Goal: Communication & Community: Answer question/provide support

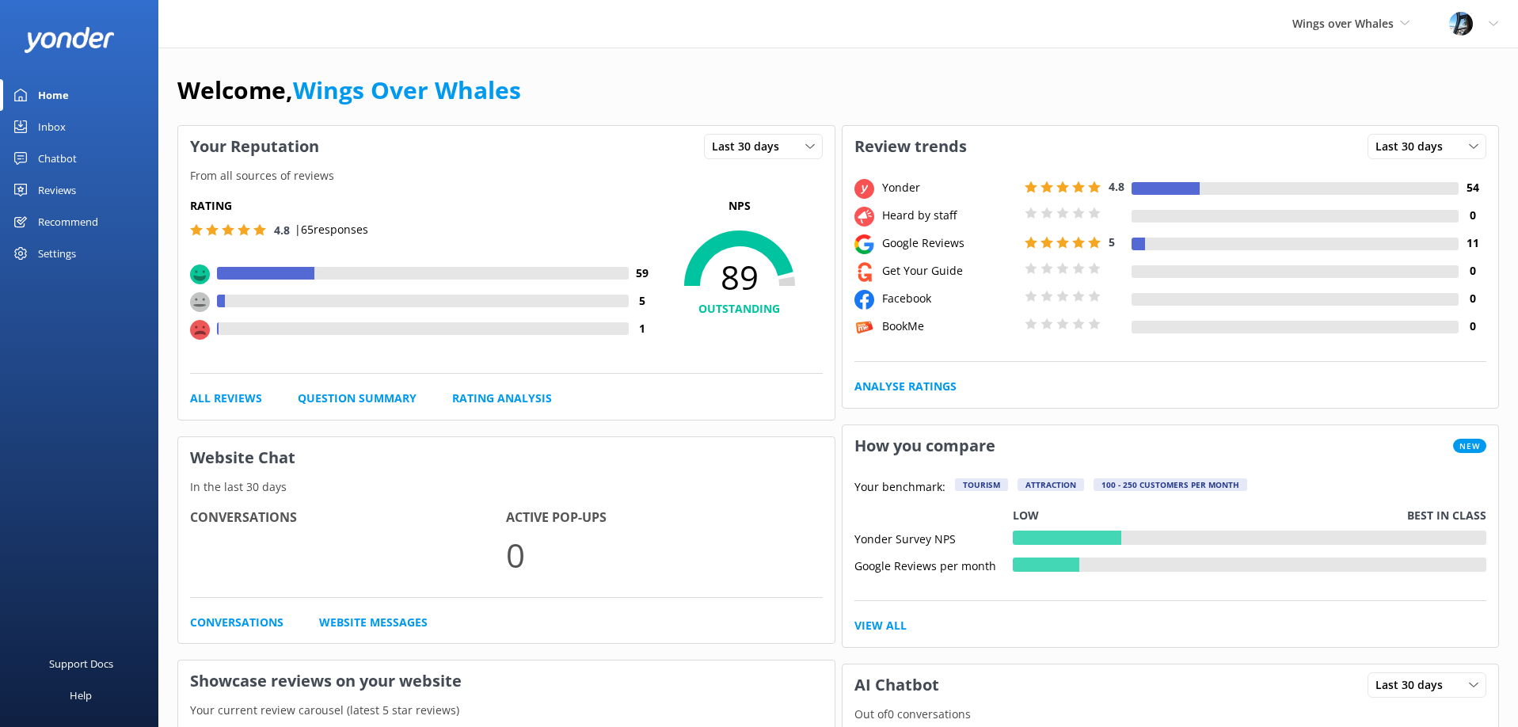
click at [48, 188] on div "Reviews" at bounding box center [57, 190] width 38 height 32
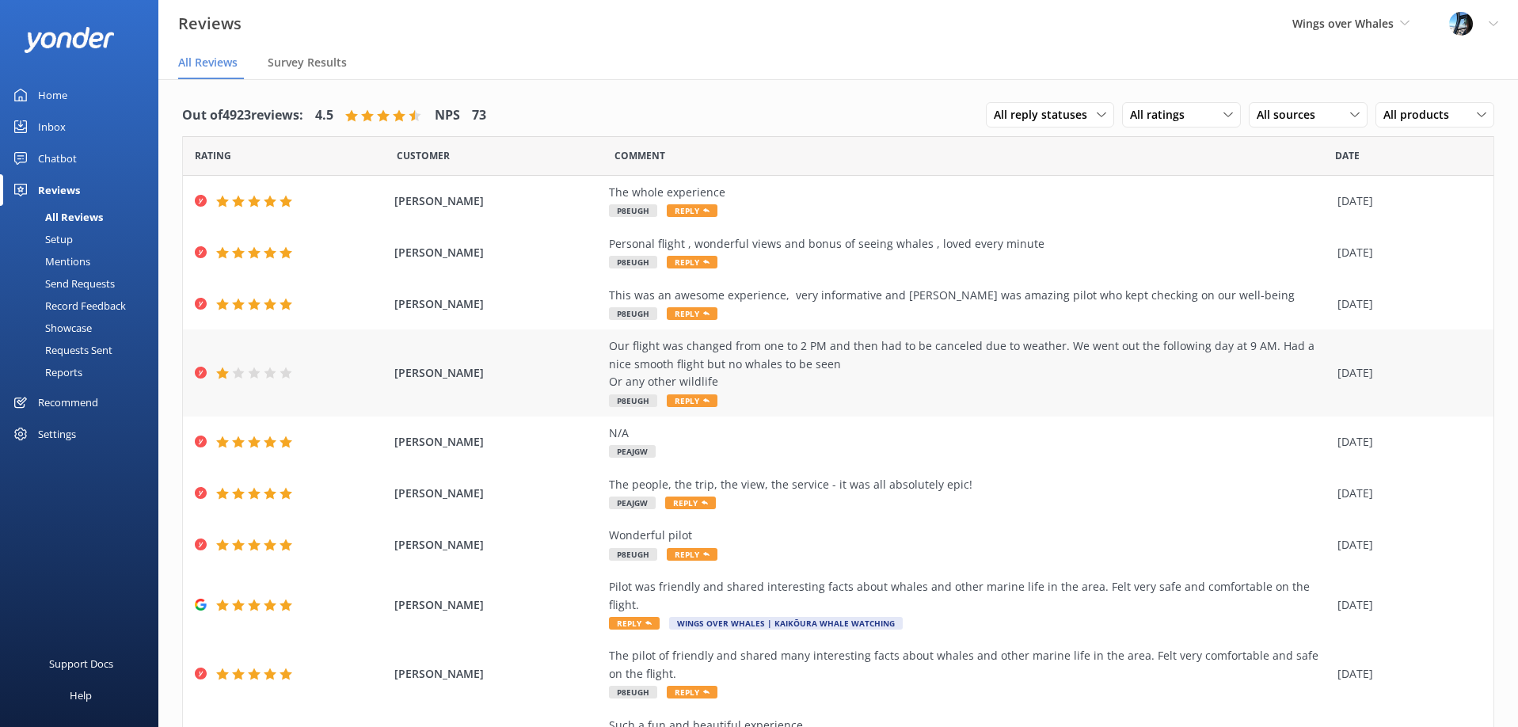
scroll to position [6, 0]
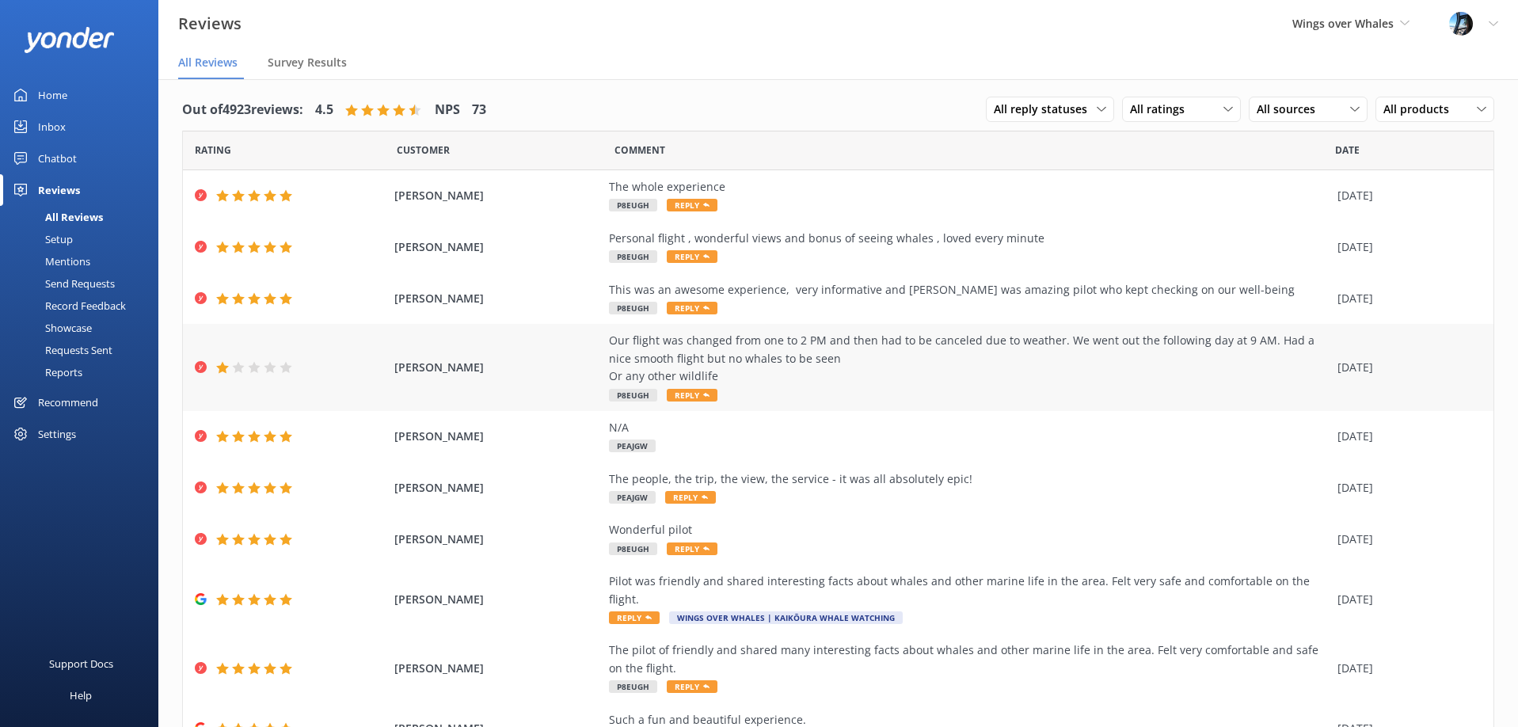
click at [755, 362] on div "Our flight was changed from one to 2 PM and then had to be canceled due to weat…" at bounding box center [969, 358] width 721 height 53
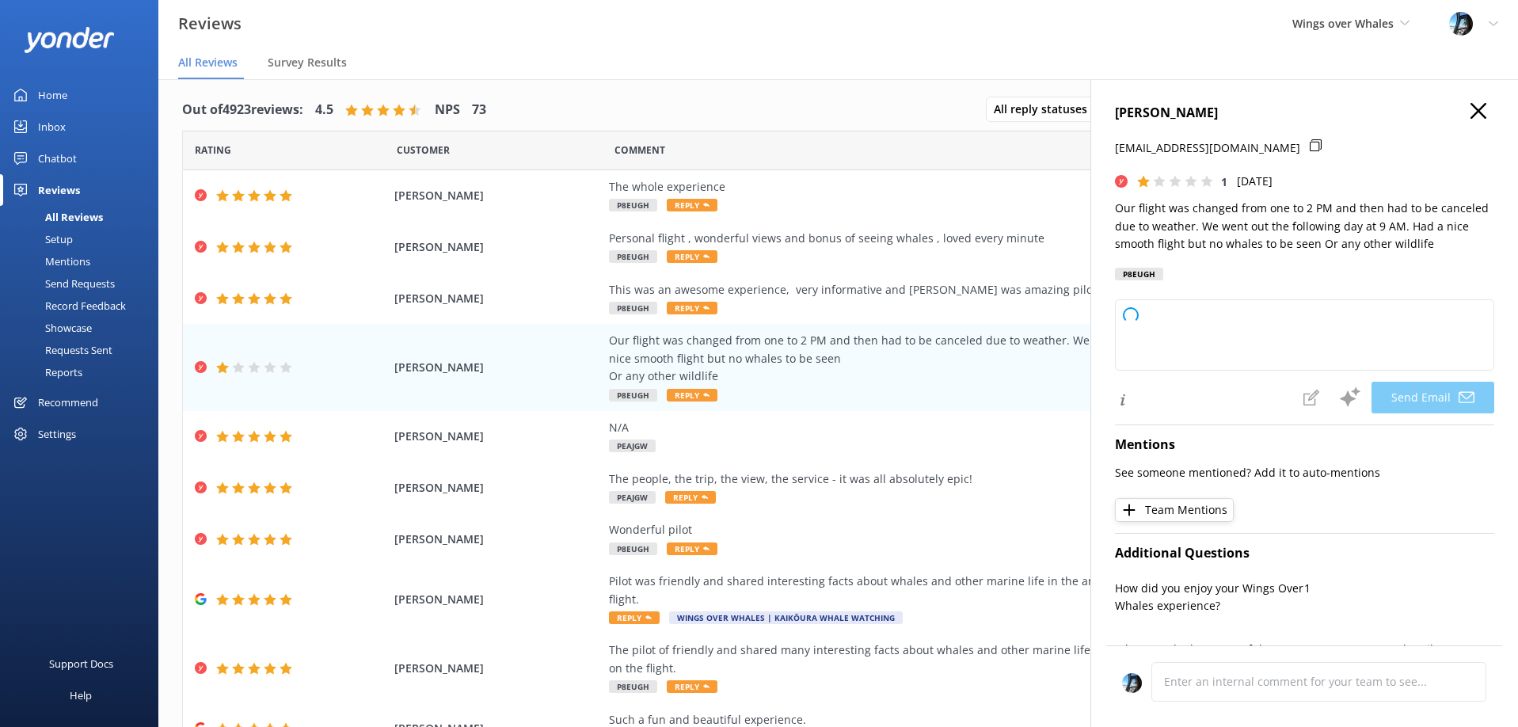
type textarea "Hi [PERSON_NAME], Thank you for sharing your feedback. We’re sorry to hear abou…"
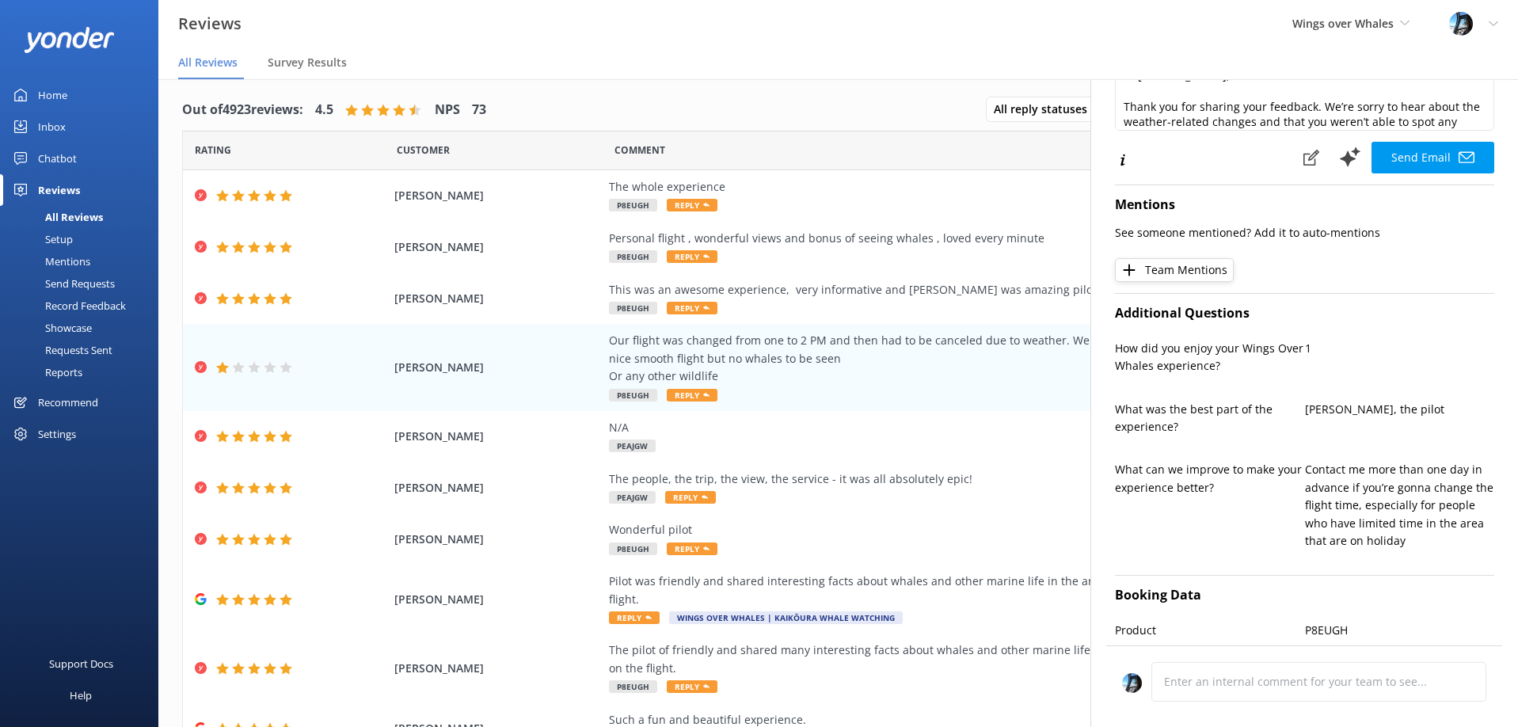
scroll to position [0, 0]
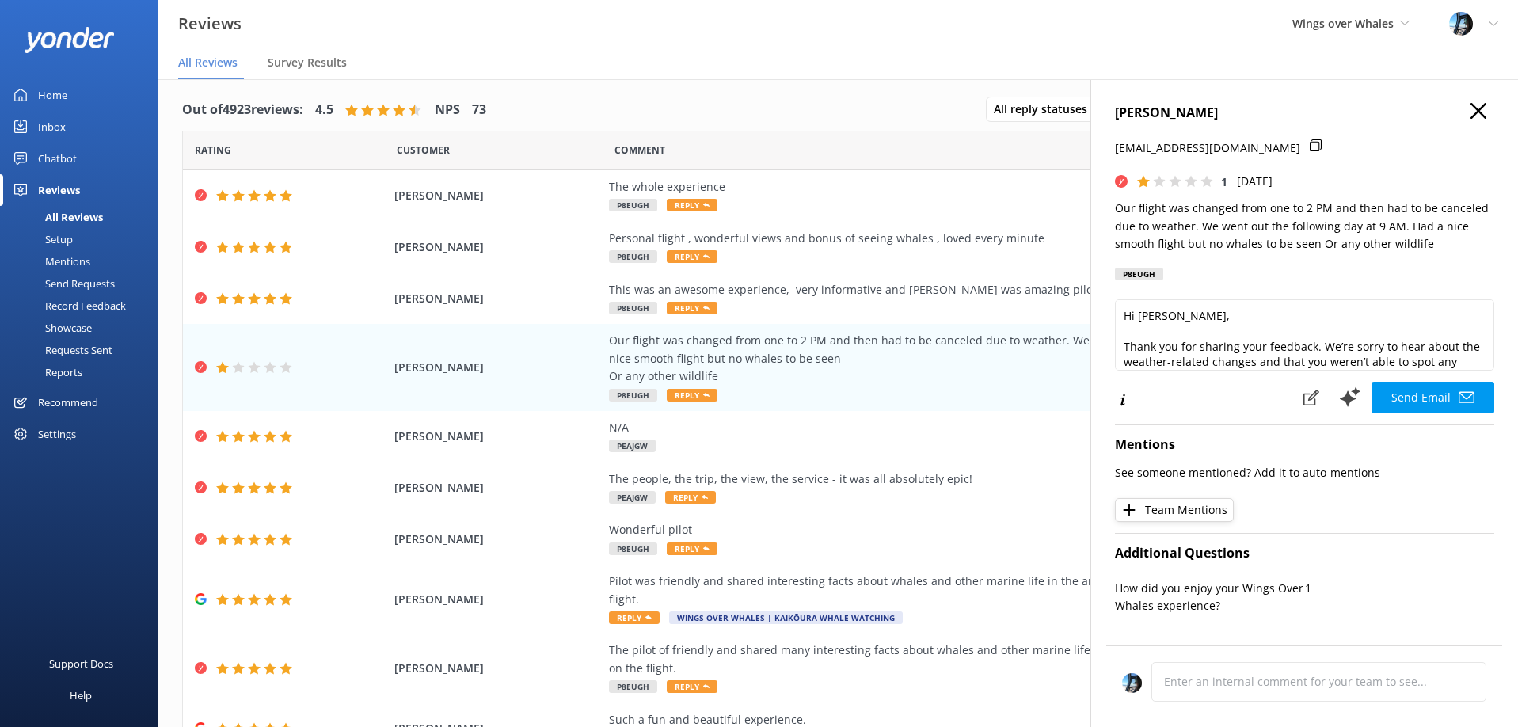
click at [1482, 109] on icon "button" at bounding box center [1478, 111] width 16 height 16
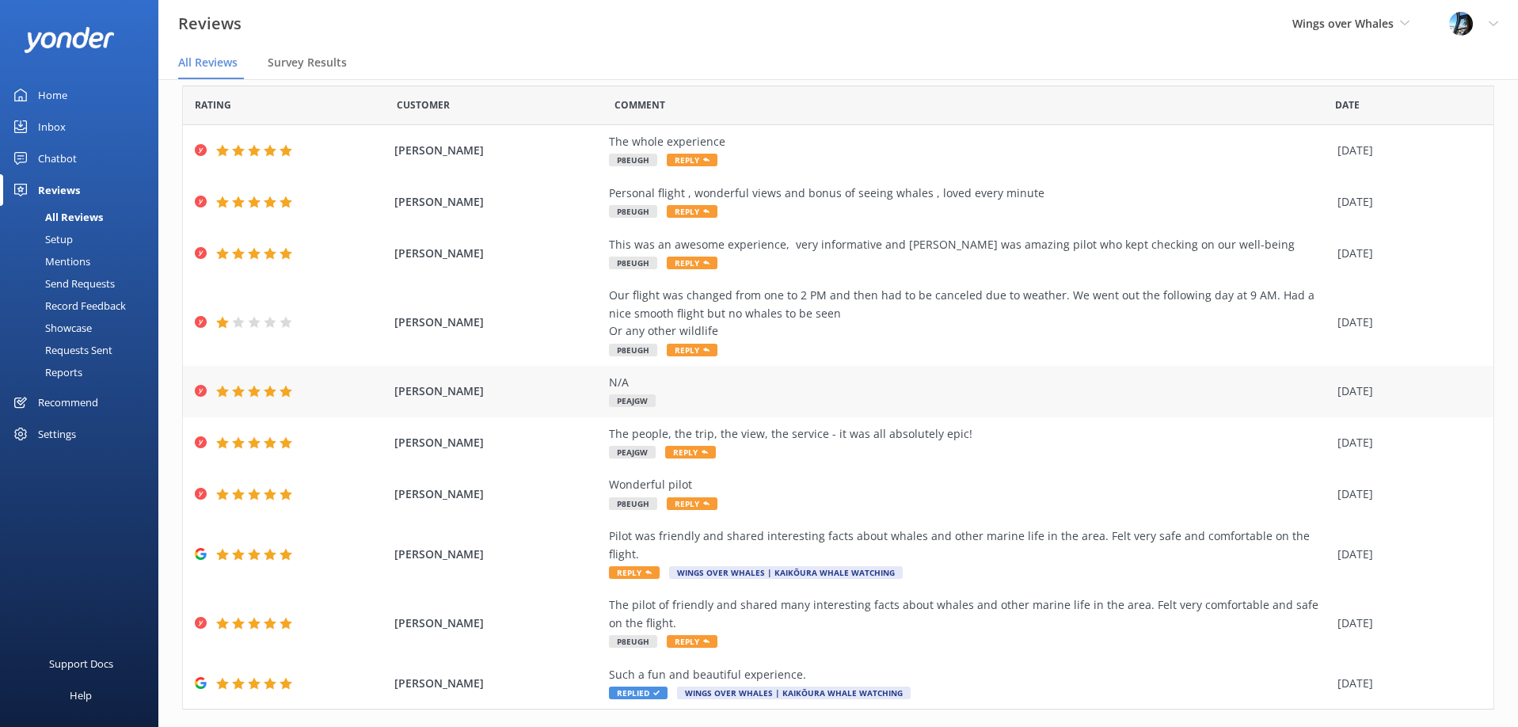
scroll to position [67, 0]
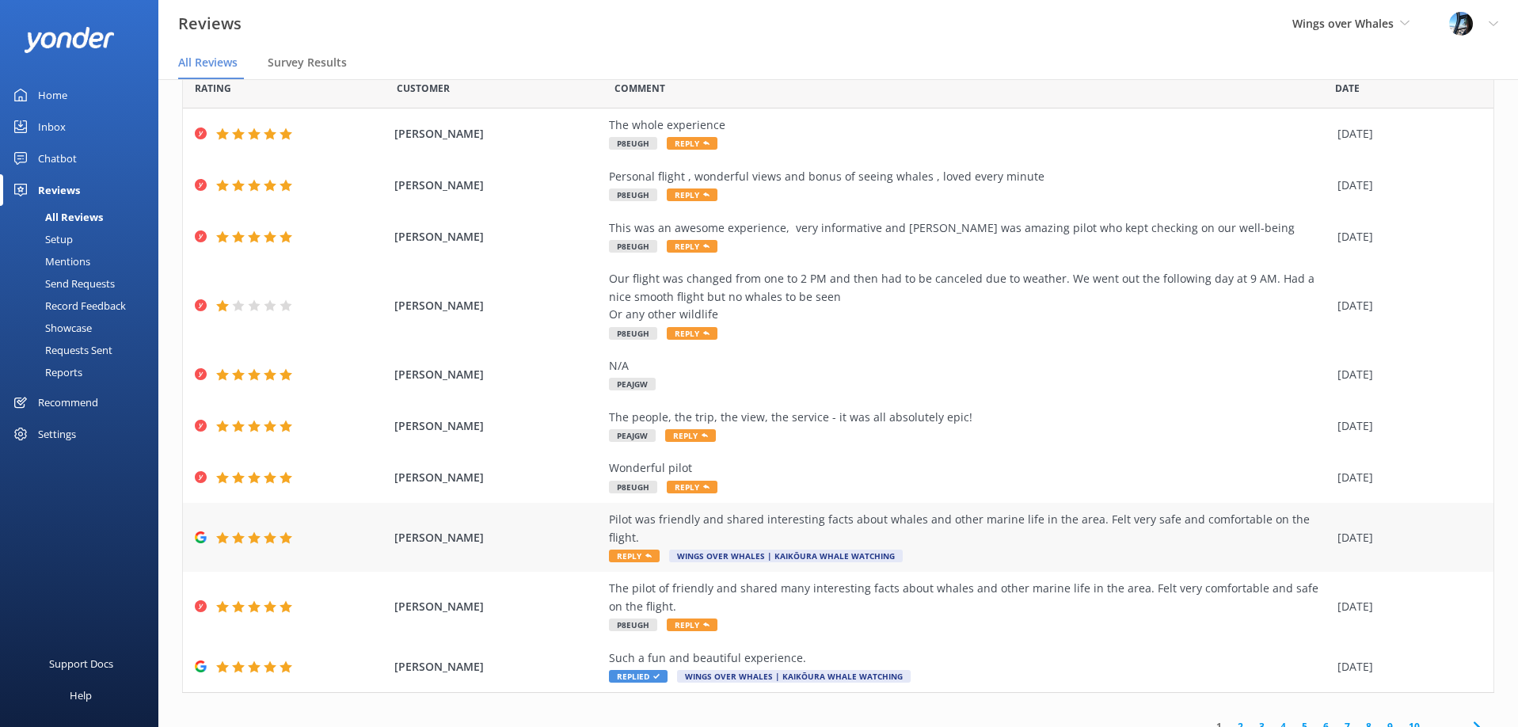
click at [1047, 530] on div "Pilot was friendly and shared interesting facts about whales and other marine l…" at bounding box center [969, 537] width 721 height 53
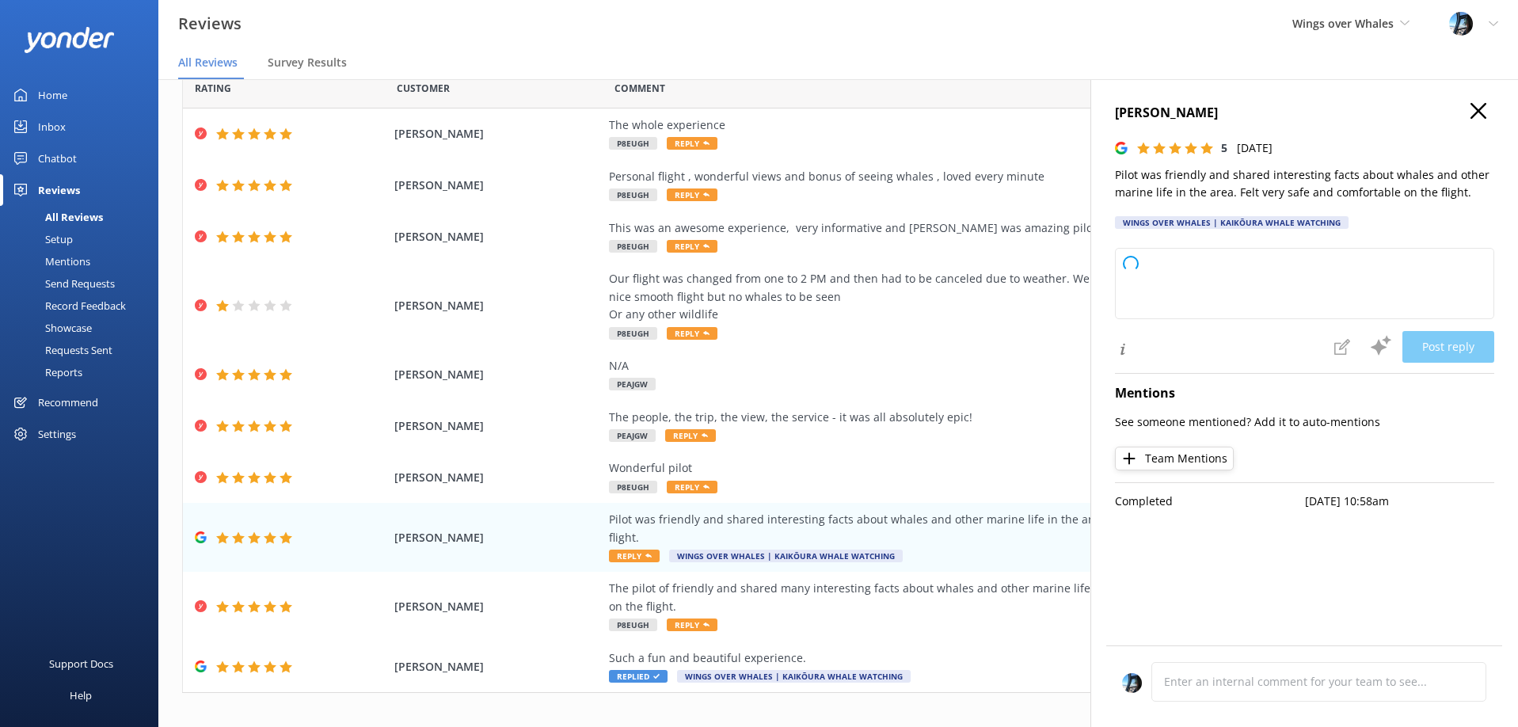
type textarea "Thank you so much for your wonderful review! We're delighted to hear you enjoye…"
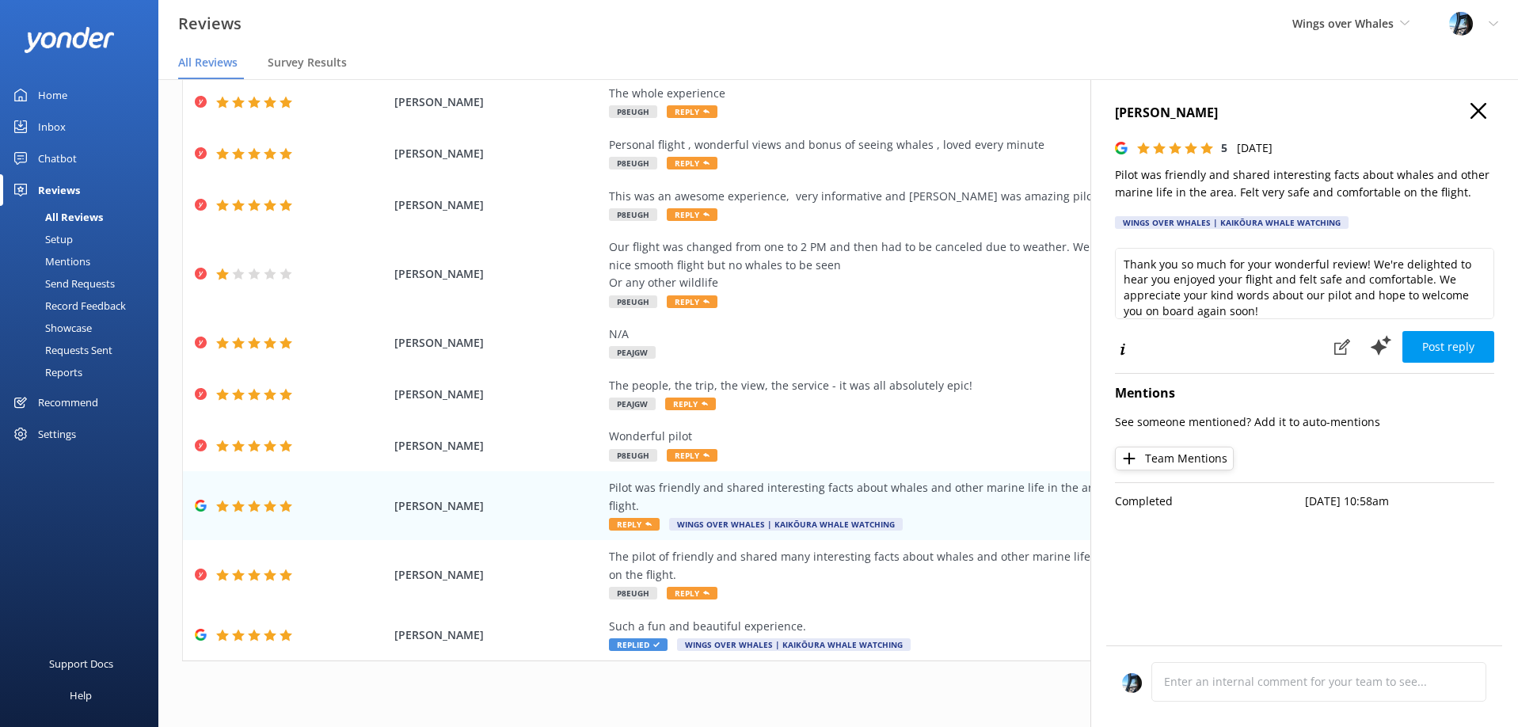
scroll to position [0, 0]
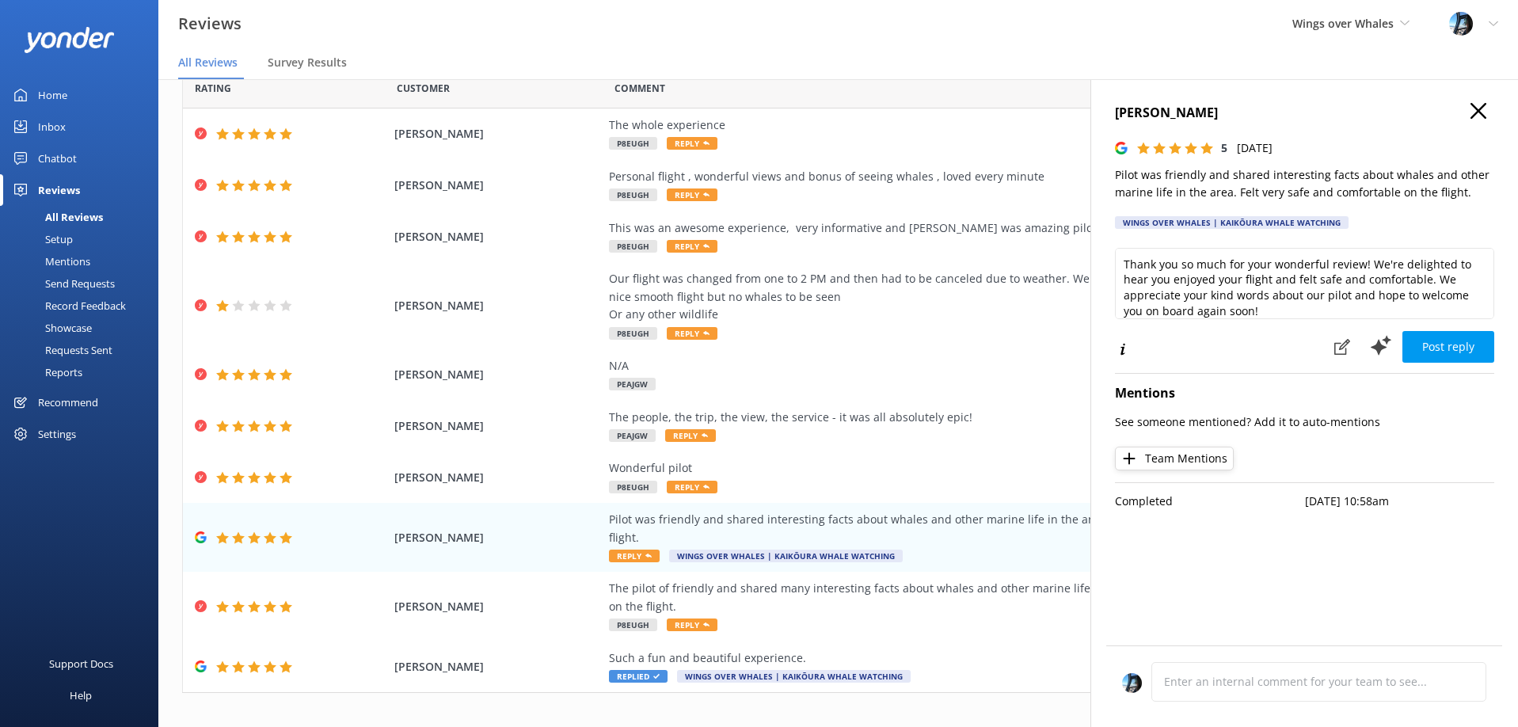
click at [1478, 105] on icon "button" at bounding box center [1478, 111] width 16 height 16
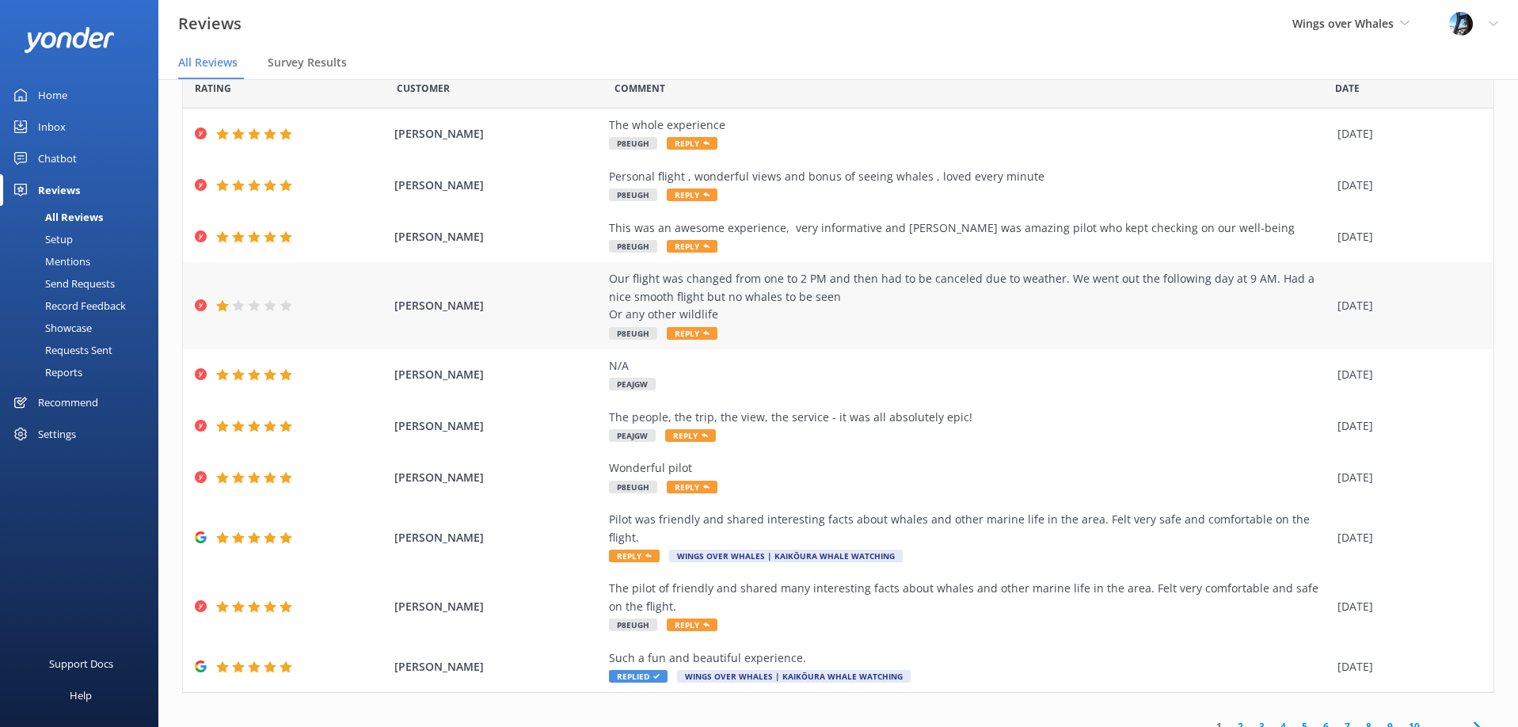
click at [767, 286] on div "Our flight was changed from one to 2 PM and then had to be canceled due to weat…" at bounding box center [969, 296] width 721 height 53
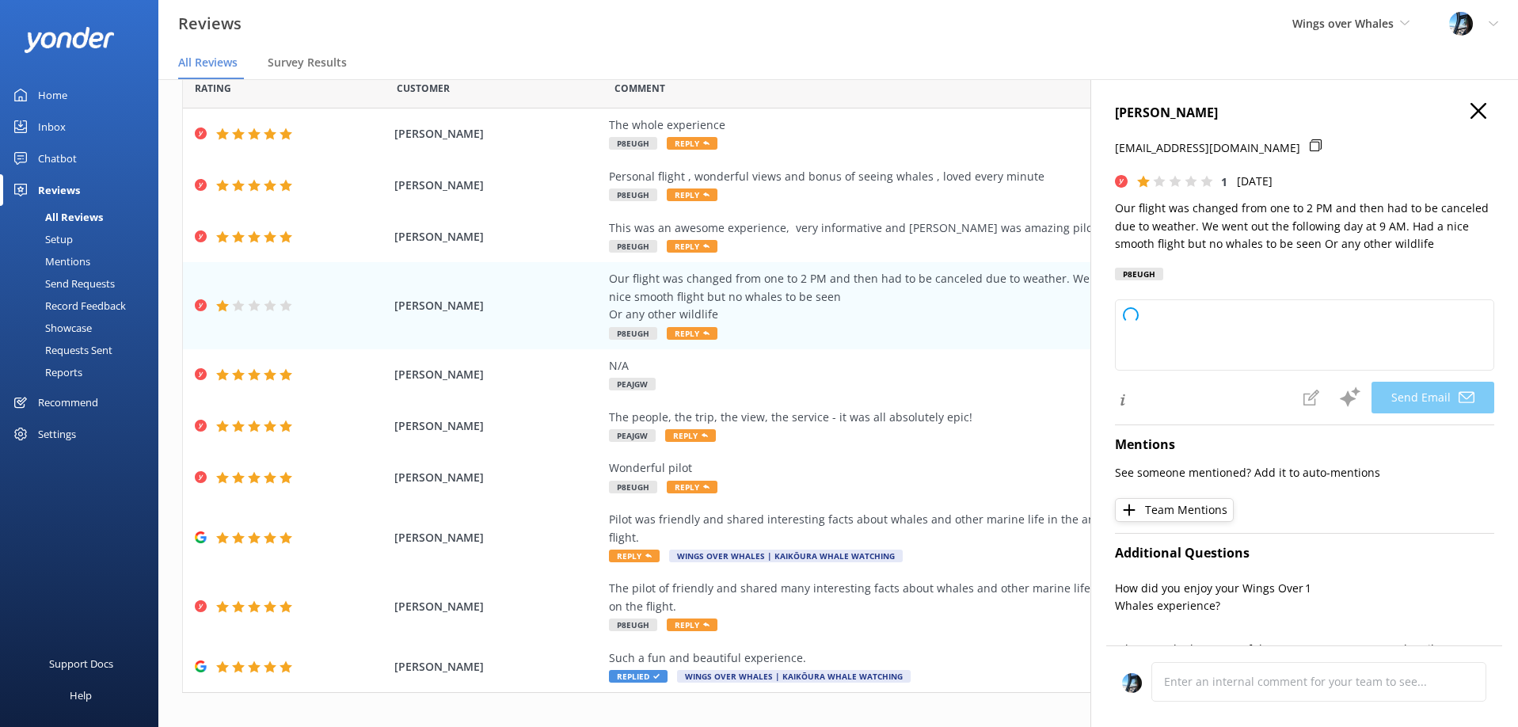
type textarea "Hi [PERSON_NAME], Thank you for sharing your feedback. We’re sorry to hear abou…"
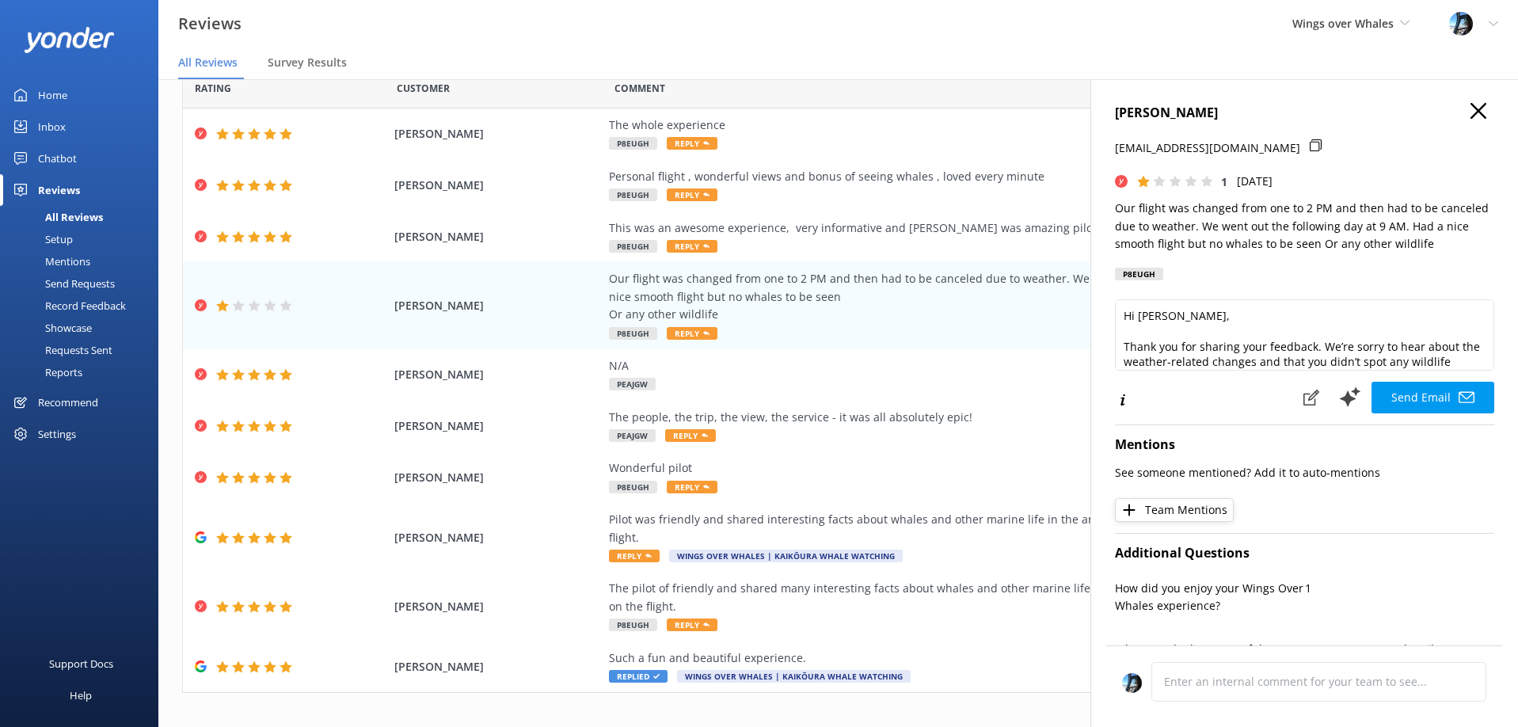
click at [1475, 116] on icon "button" at bounding box center [1478, 111] width 16 height 16
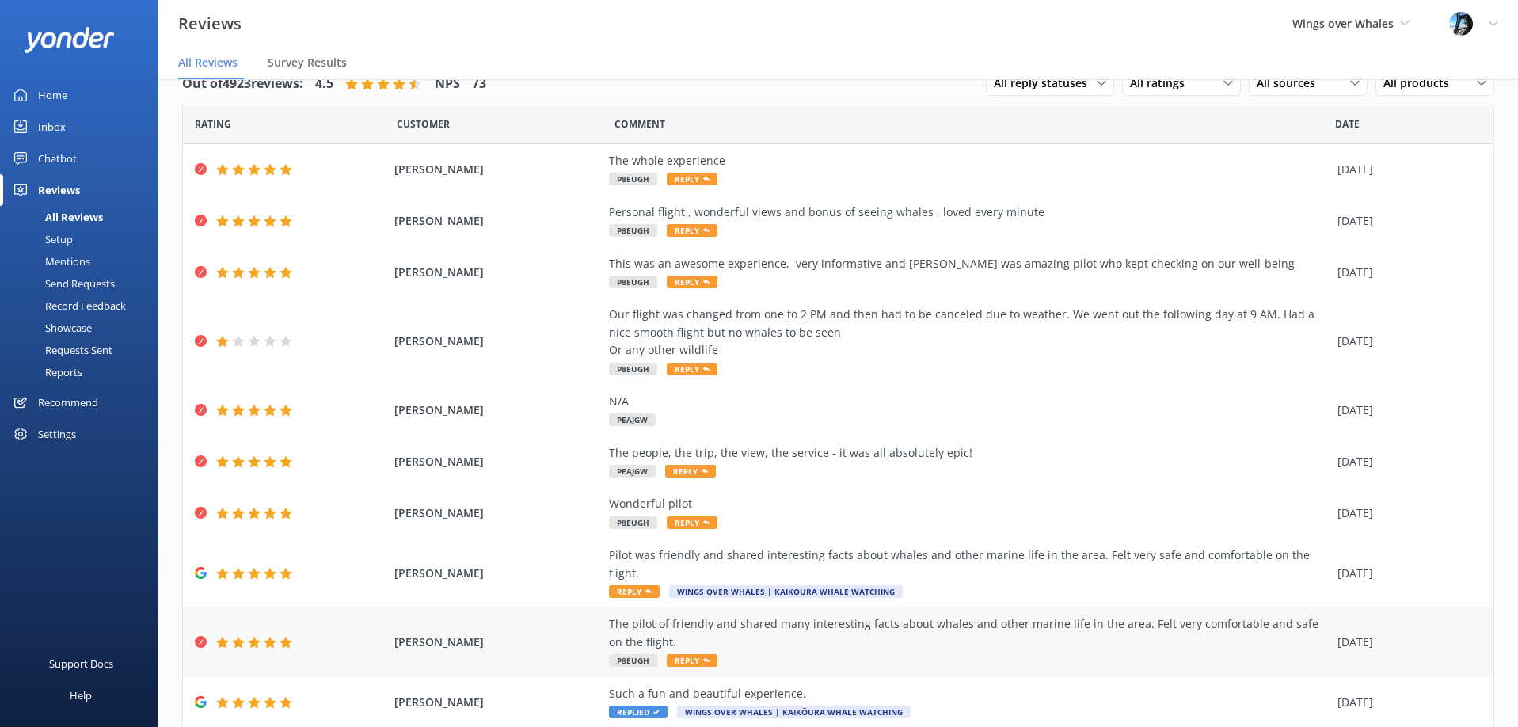
scroll to position [67, 0]
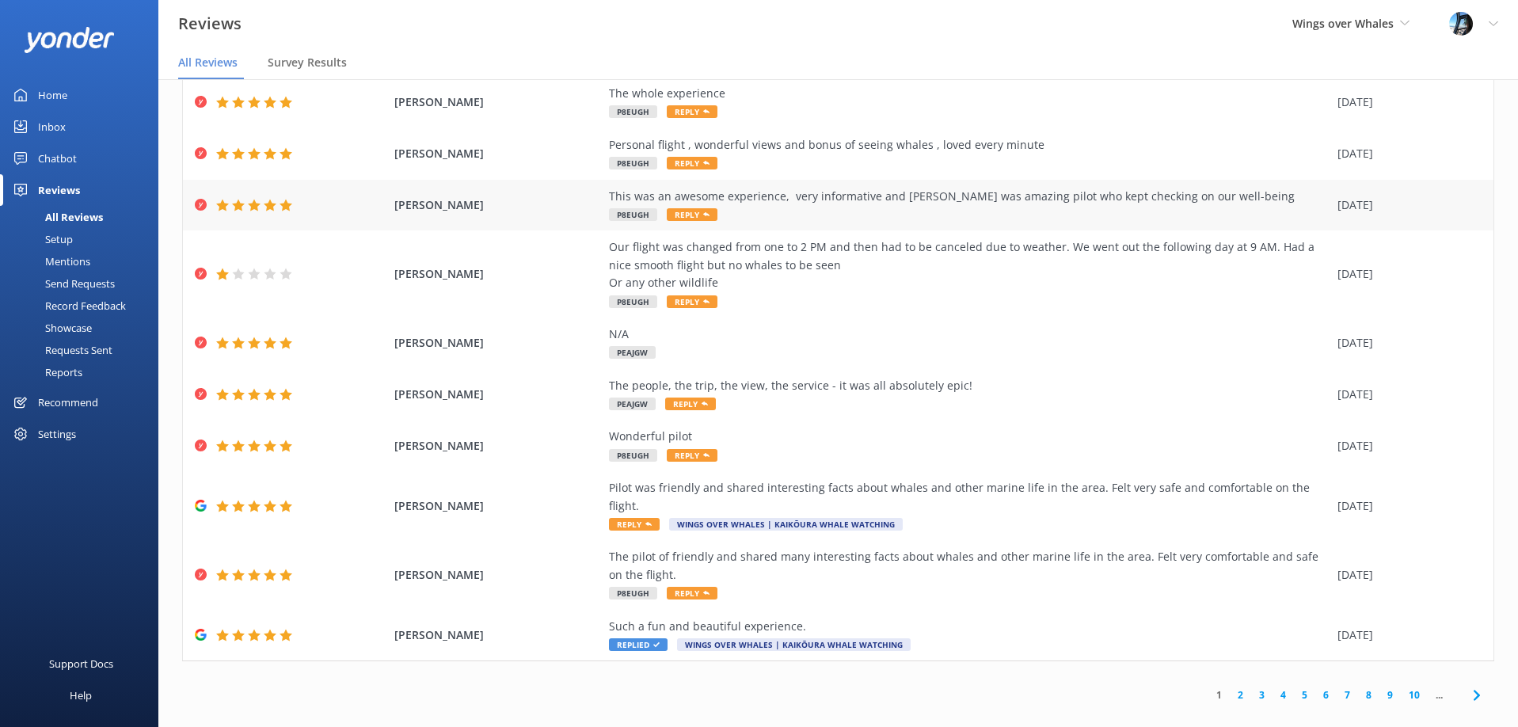
click at [1030, 203] on div "This was an awesome experience, very informative and [PERSON_NAME] was amazing …" at bounding box center [969, 196] width 721 height 17
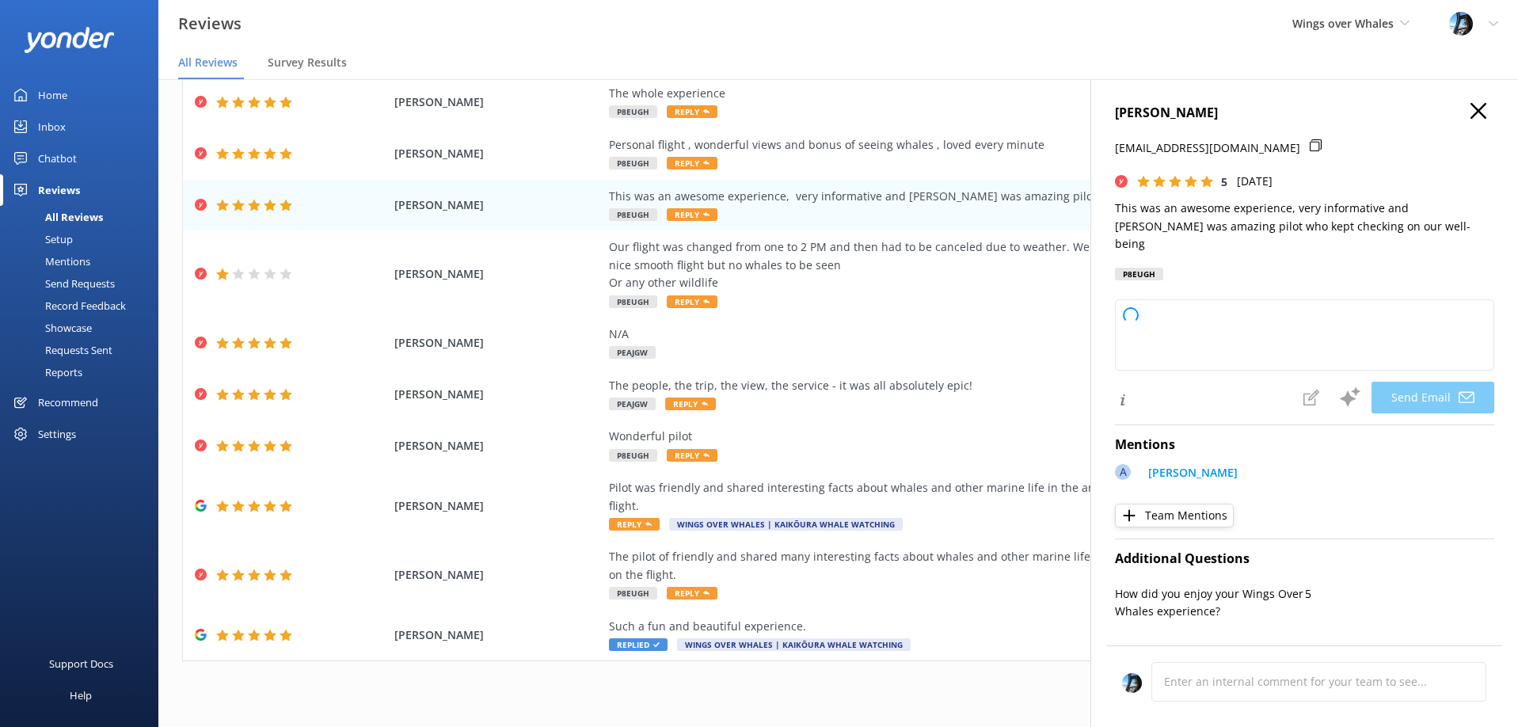
type textarea "Thank you so much, [PERSON_NAME]! We're thrilled to hear you had an awesome and…"
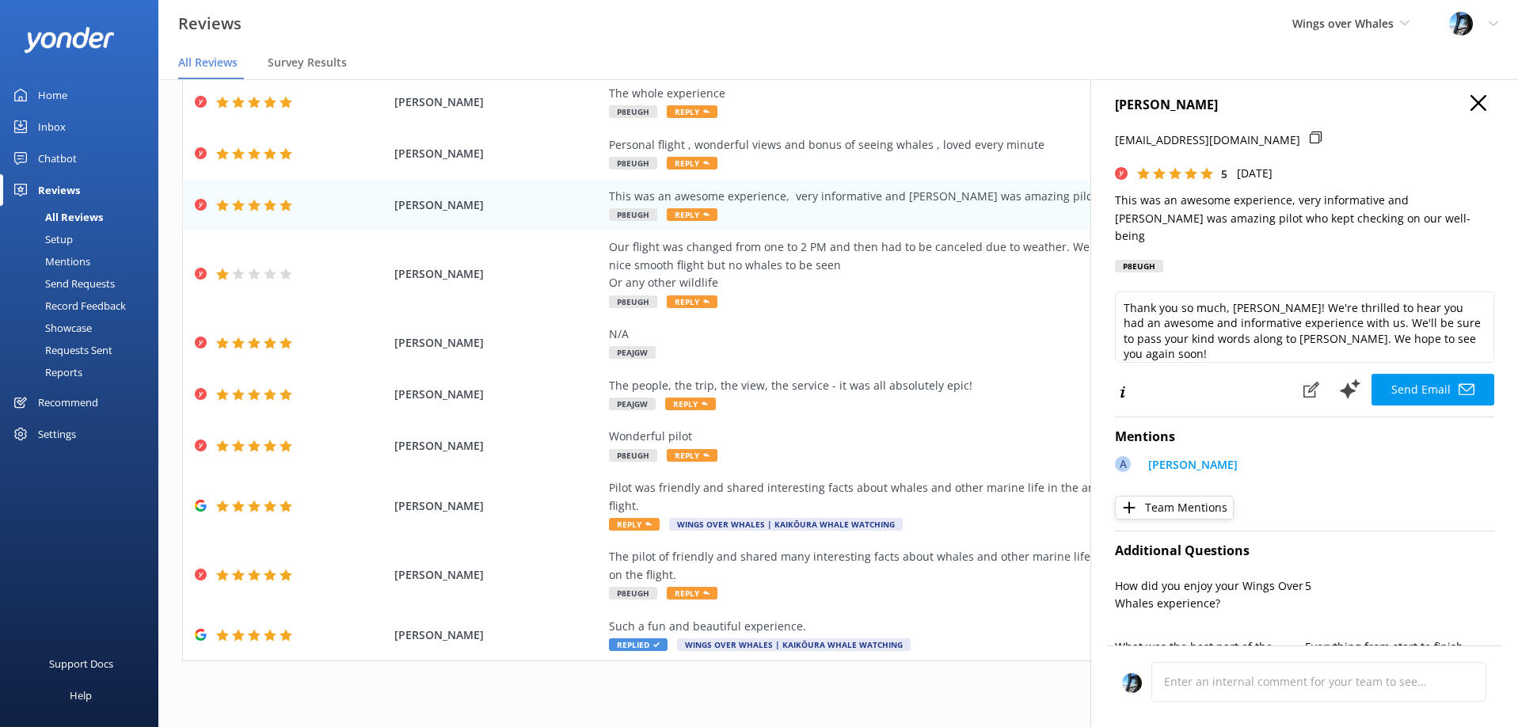
scroll to position [0, 0]
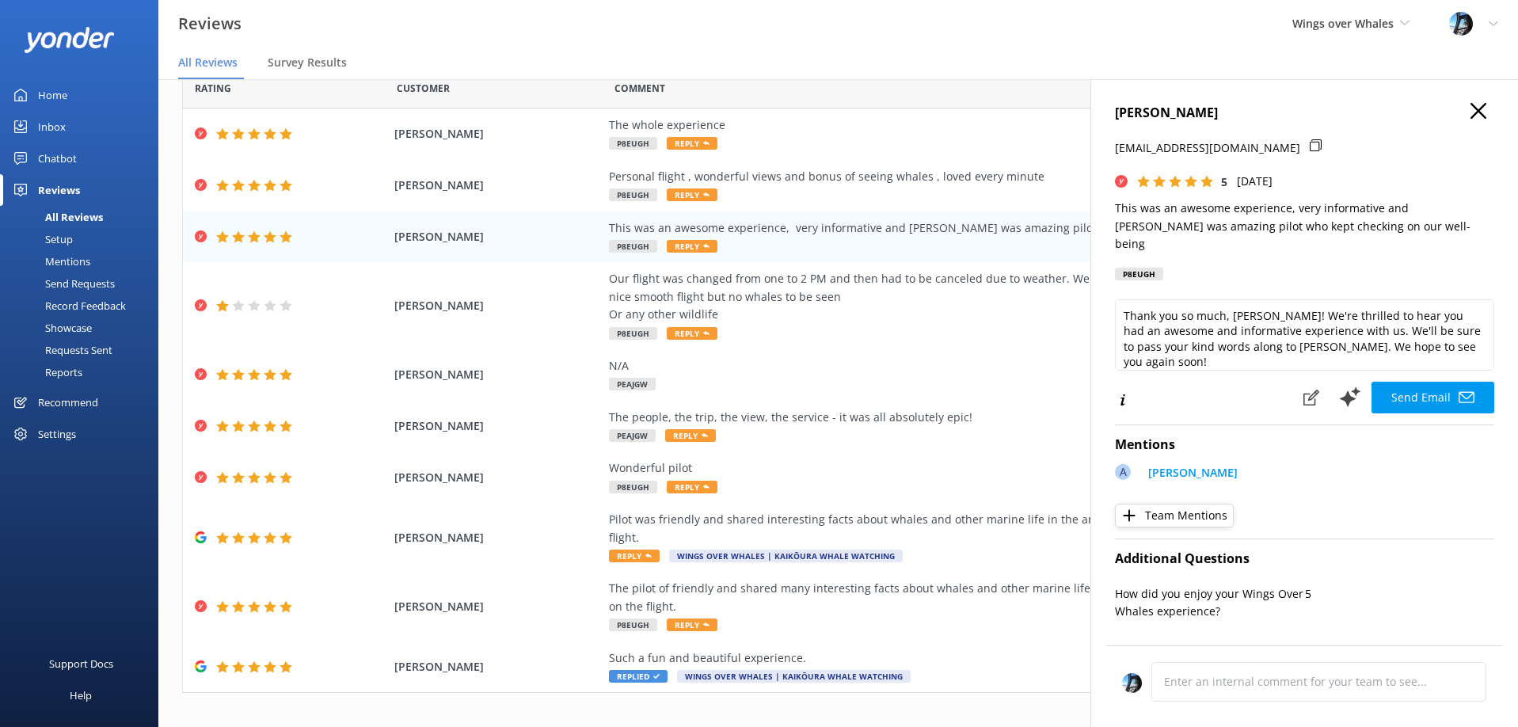
click at [1474, 110] on icon "button" at bounding box center [1478, 111] width 16 height 16
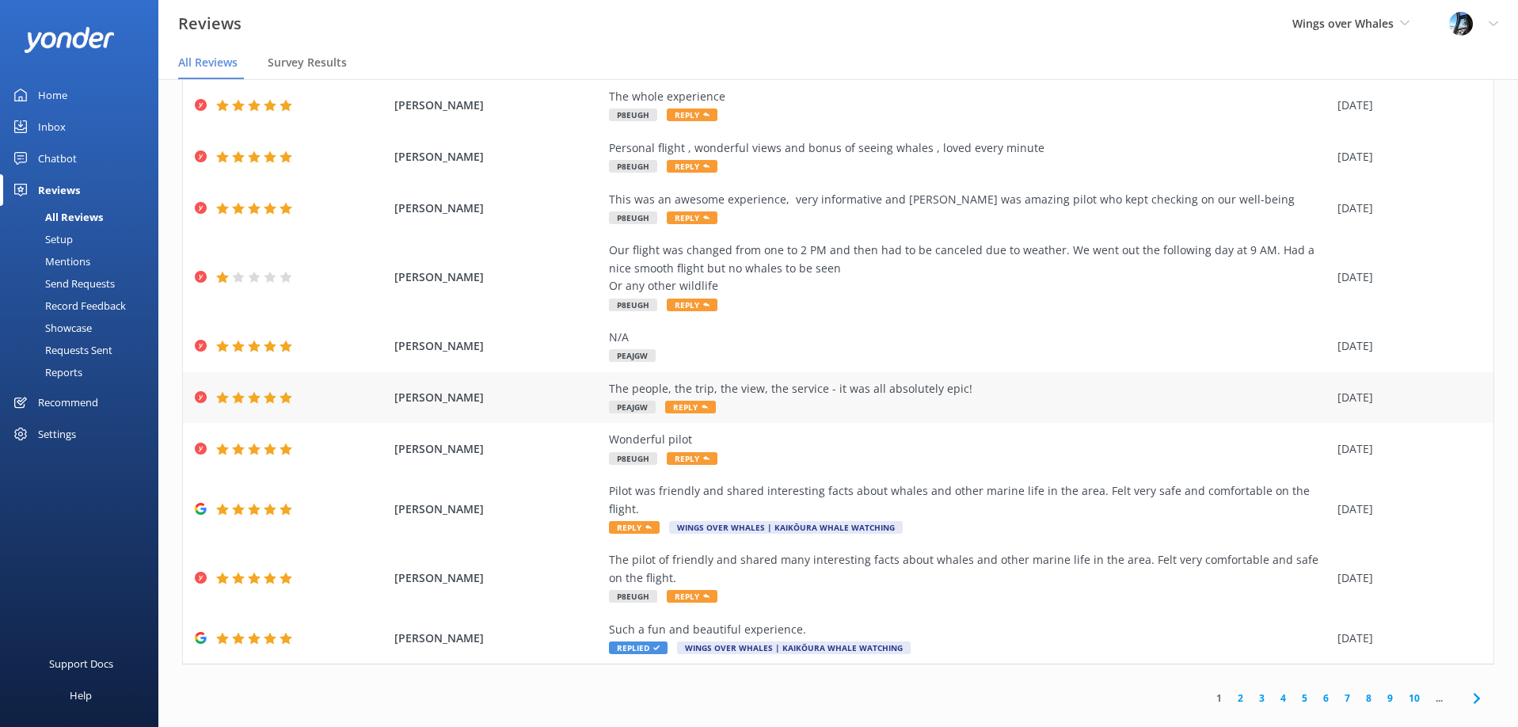
scroll to position [32, 0]
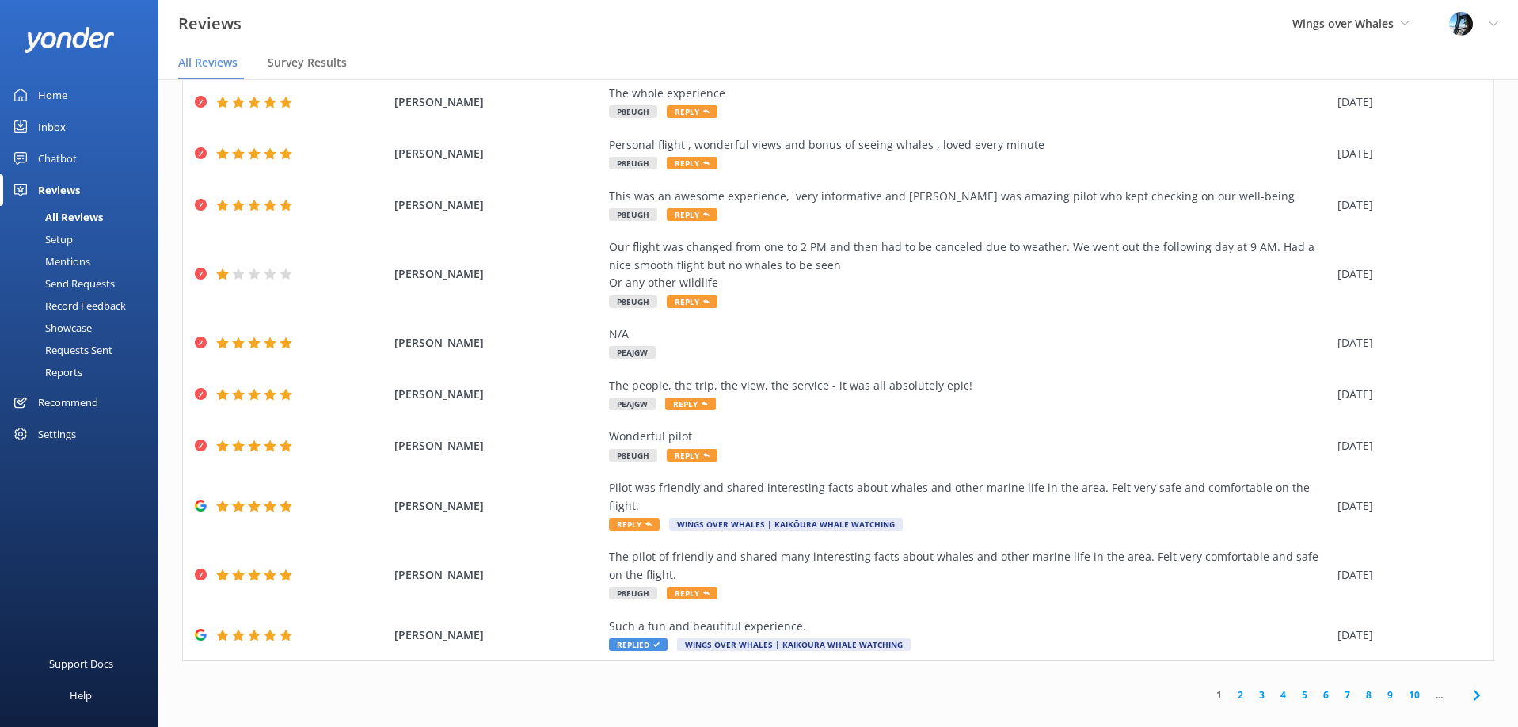
click at [1238, 687] on link "2" at bounding box center [1240, 694] width 21 height 15
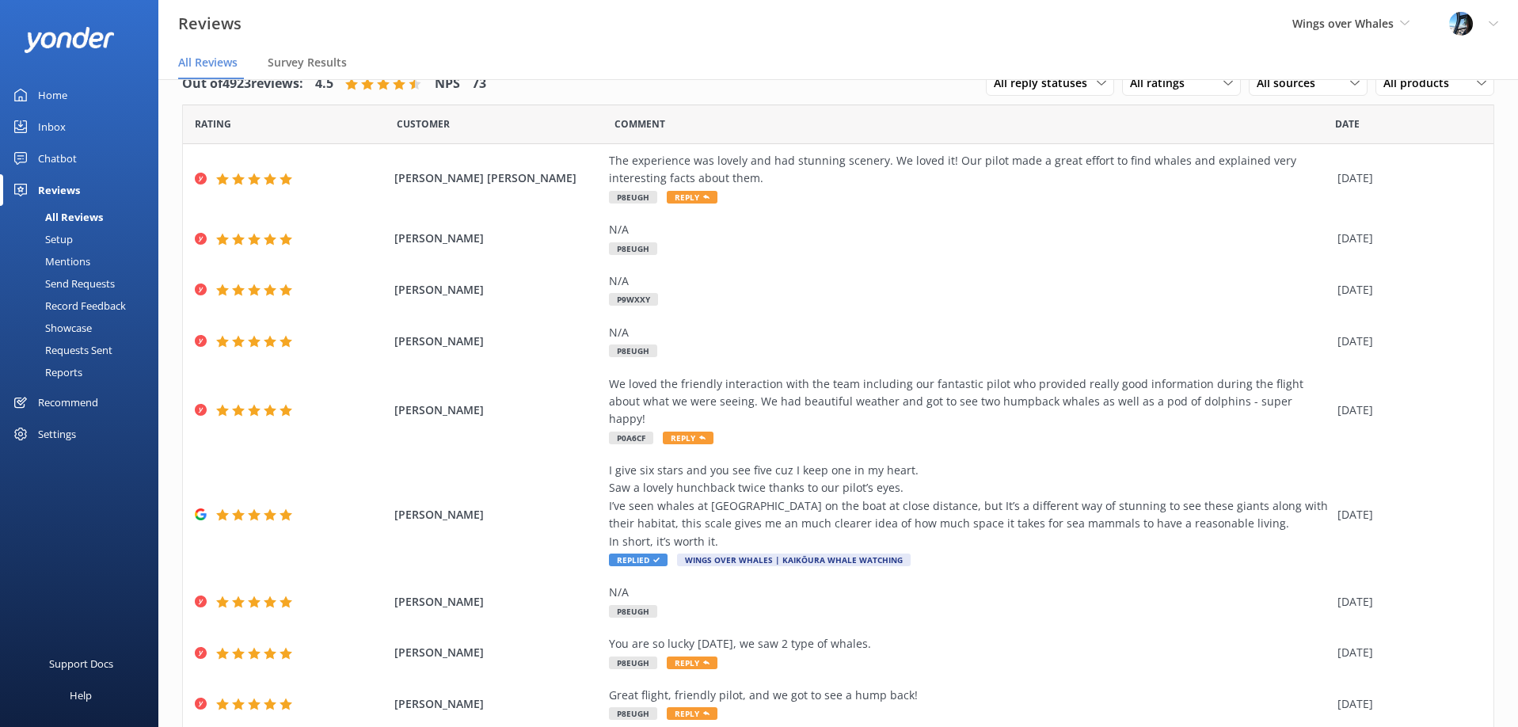
click at [74, 265] on div "Mentions" at bounding box center [50, 261] width 81 height 22
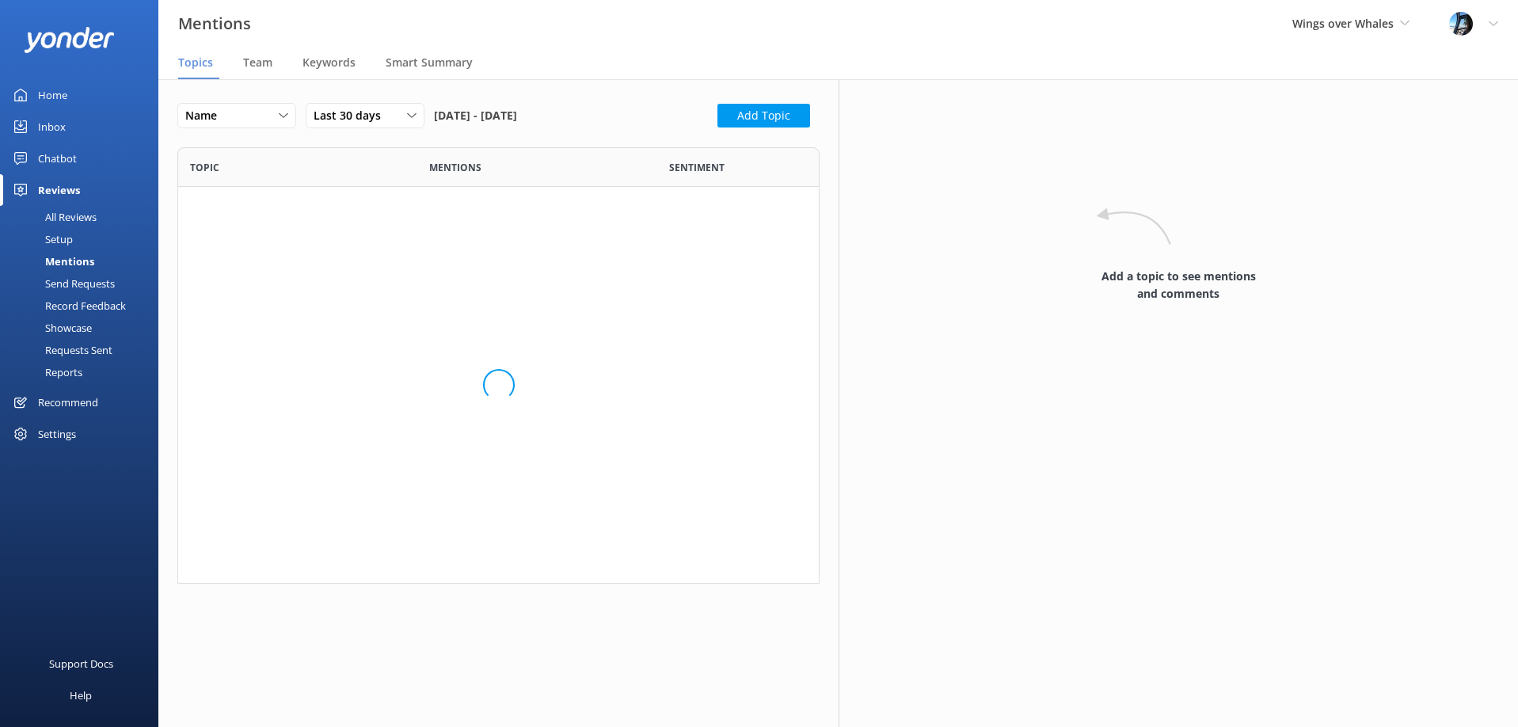
scroll to position [436, 641]
click at [249, 66] on span "Team" at bounding box center [257, 63] width 29 height 16
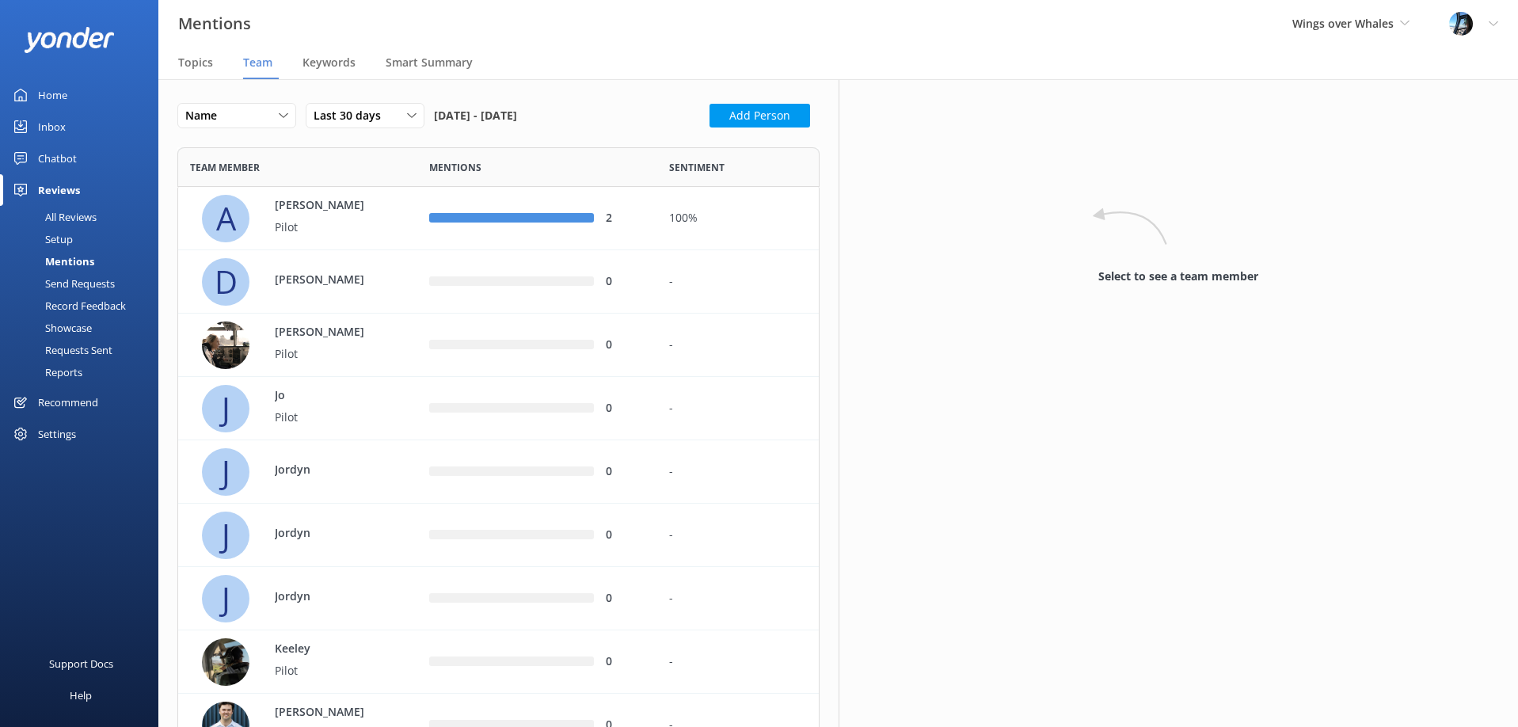
click at [63, 97] on div "Home" at bounding box center [52, 95] width 29 height 32
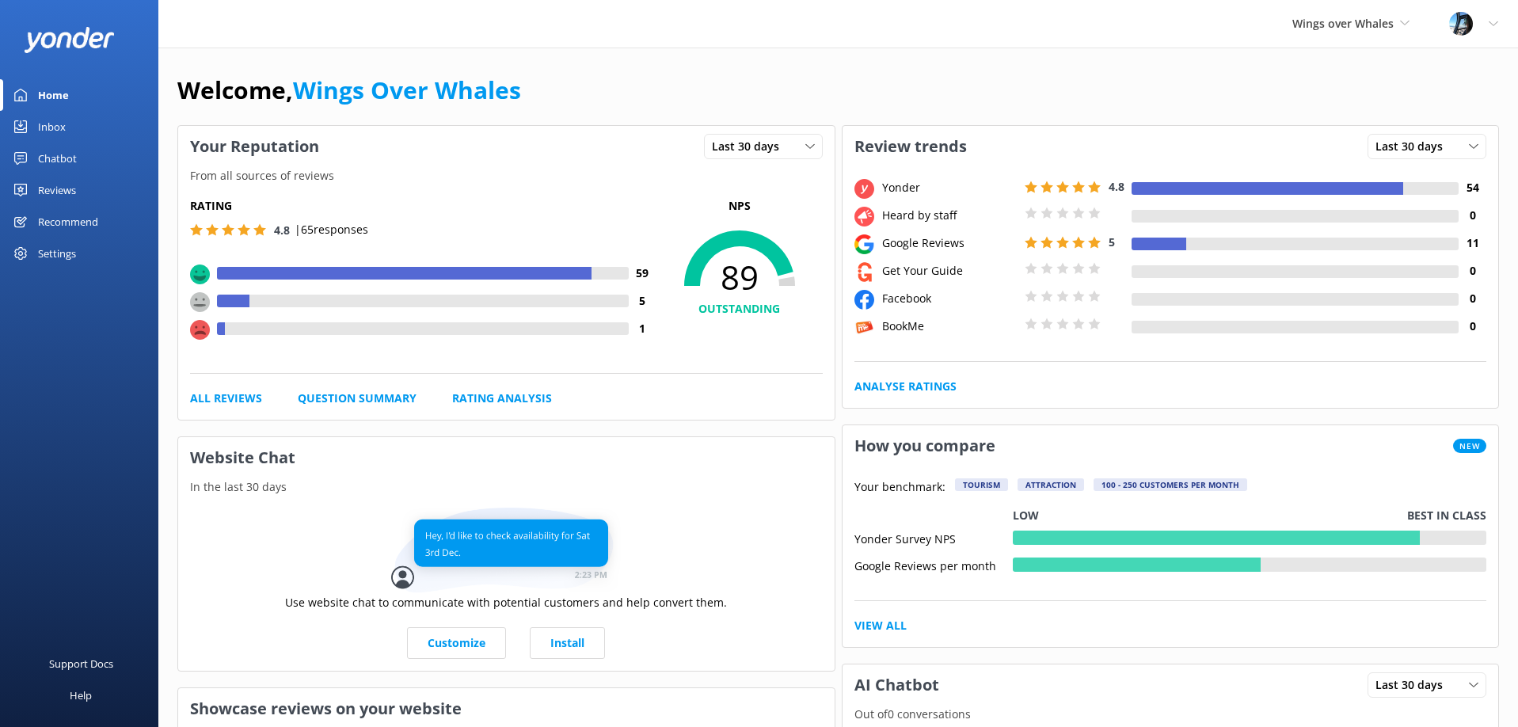
click at [1387, 13] on div "Wings over Whales Wings over Whales South Pacific Helicopters" at bounding box center [1351, 24] width 157 height 48
click at [1307, 103] on link "South Pacific Helicopters" at bounding box center [1352, 105] width 158 height 38
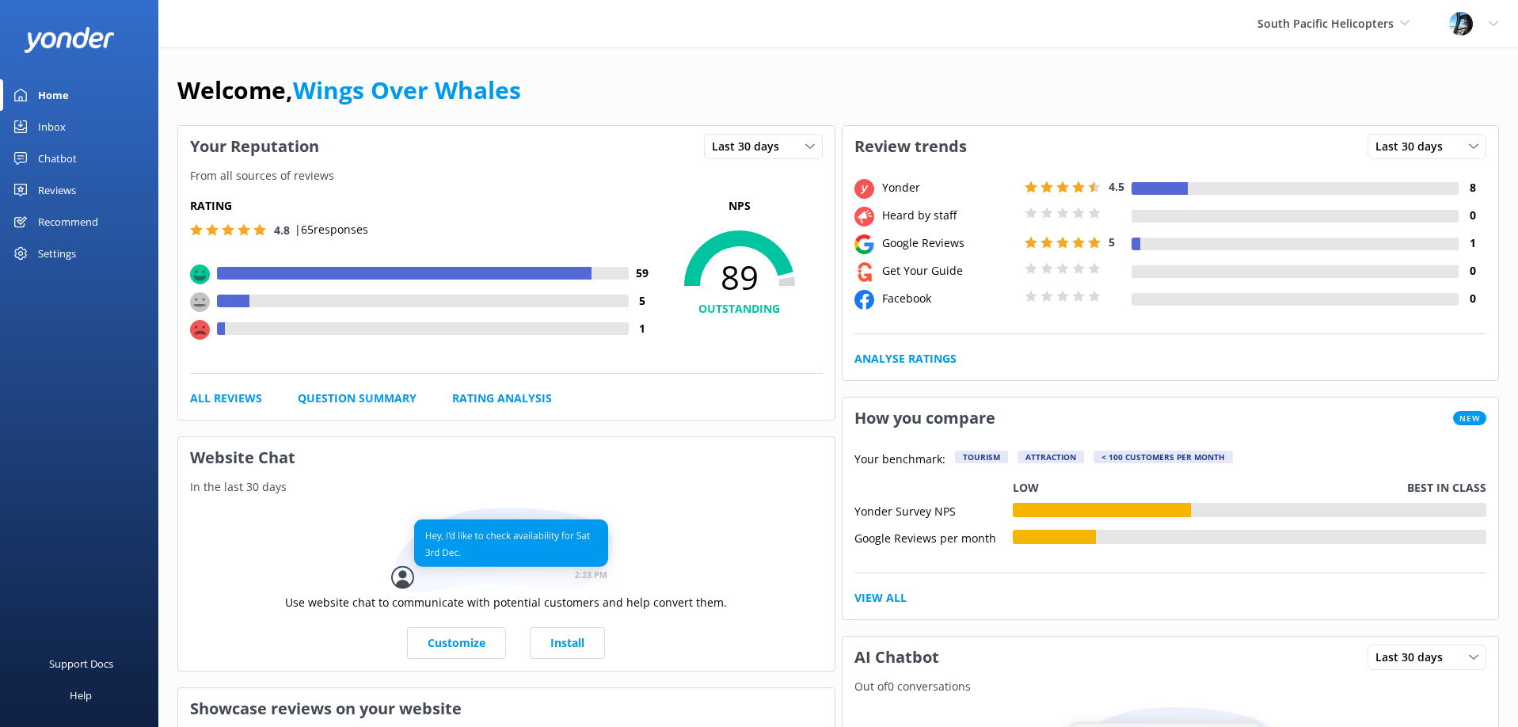
click at [67, 182] on div "Reviews" at bounding box center [57, 190] width 38 height 32
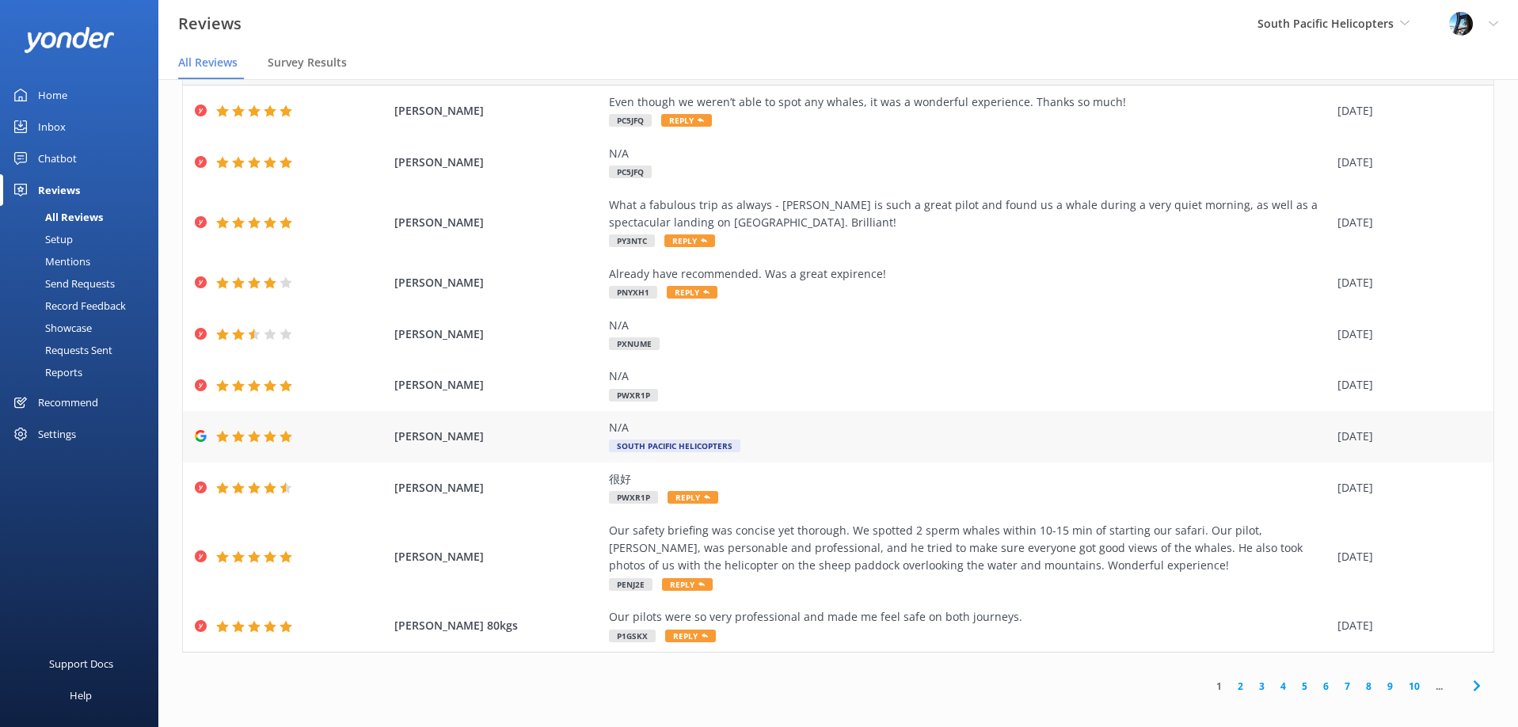
scroll to position [32, 0]
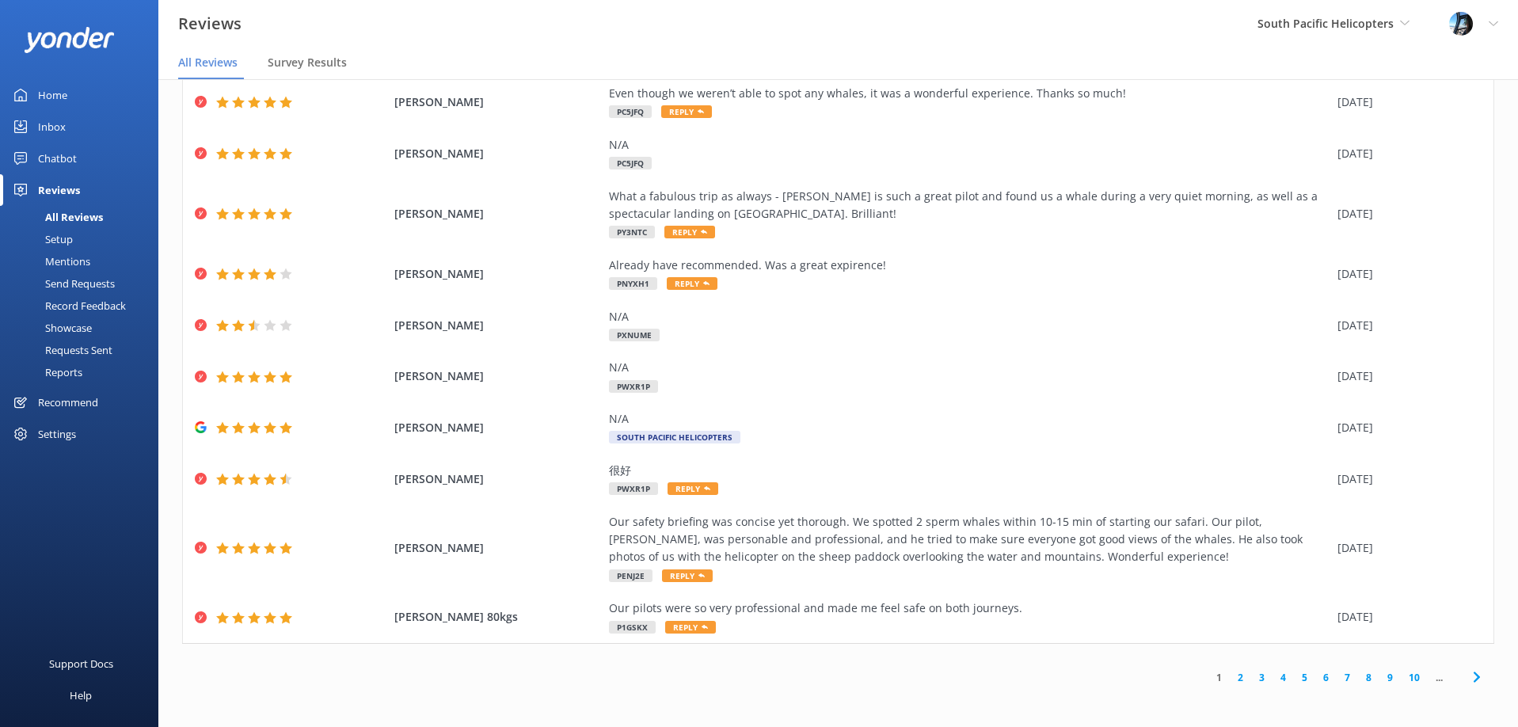
click at [1238, 679] on link "2" at bounding box center [1240, 677] width 21 height 15
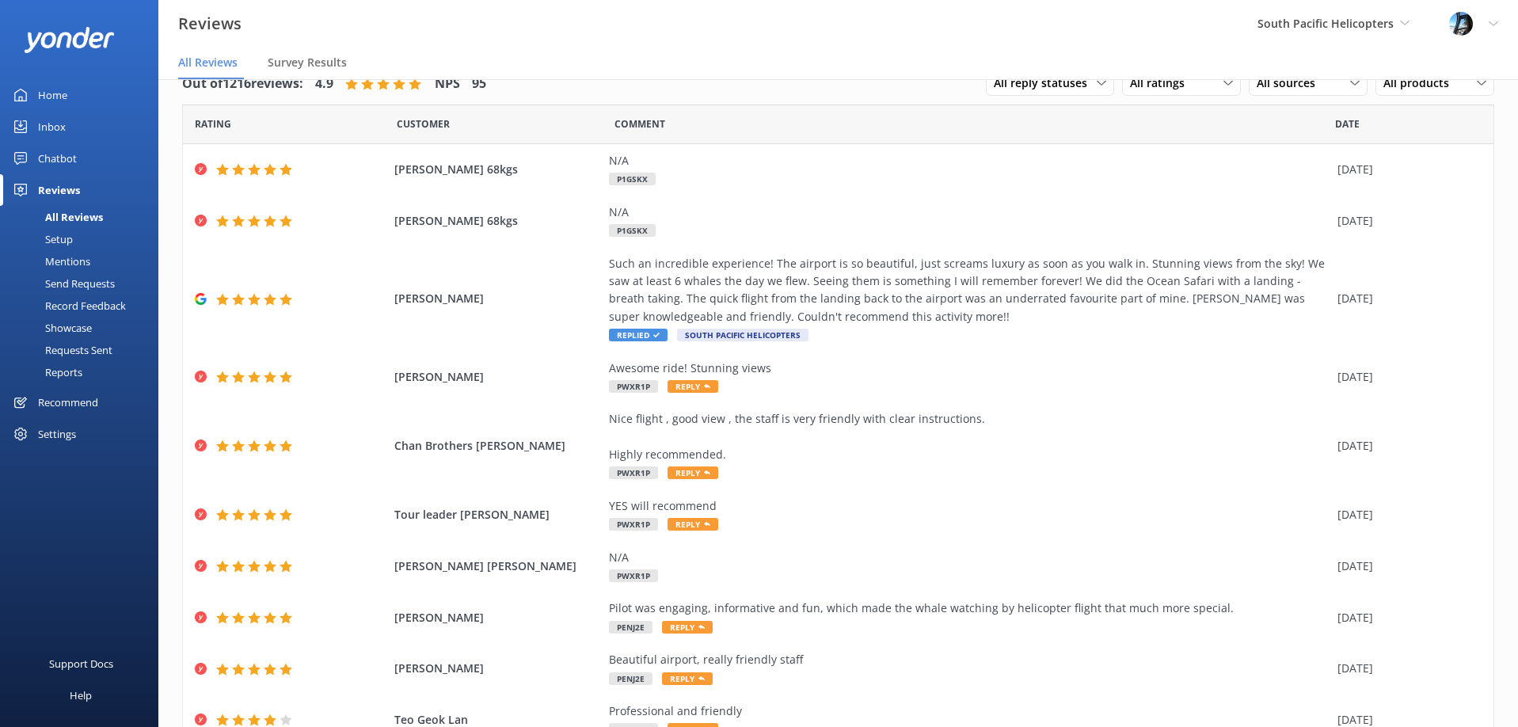
click at [59, 99] on div "Home" at bounding box center [52, 95] width 29 height 32
